Goal: Task Accomplishment & Management: Complete application form

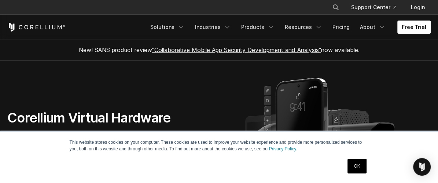
click at [353, 165] on link "OK" at bounding box center [357, 166] width 19 height 15
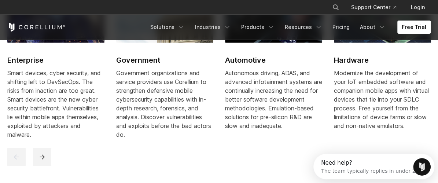
scroll to position [878, 0]
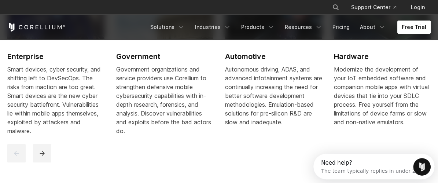
click at [414, 23] on link "Free Trial" at bounding box center [414, 27] width 33 height 13
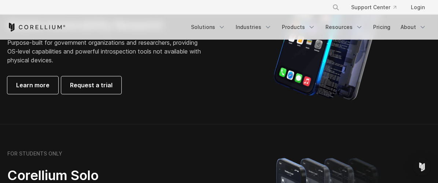
scroll to position [412, 0]
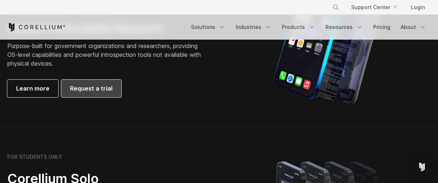
click at [107, 87] on span "Request a trial" at bounding box center [91, 88] width 43 height 9
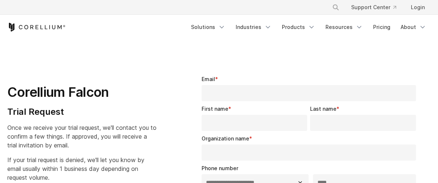
select select "**"
